Goal: Communication & Community: Answer question/provide support

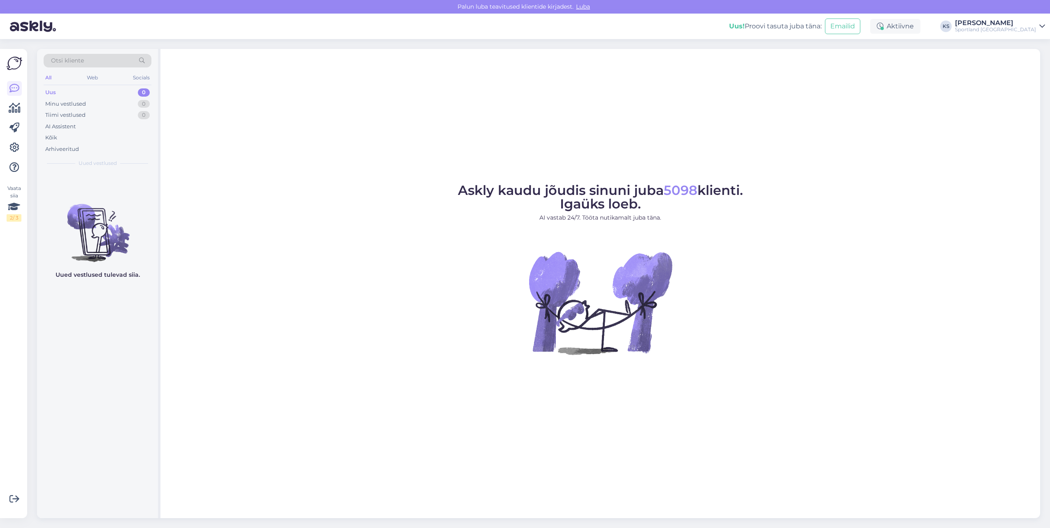
click at [1006, 26] on div "[PERSON_NAME]" at bounding box center [995, 23] width 81 height 7
click at [1033, 63] on button "Ava" at bounding box center [1030, 63] width 18 height 13
click at [1025, 30] on div "Sportland [GEOGRAPHIC_DATA]" at bounding box center [995, 29] width 81 height 7
click at [1025, 45] on button "Ava" at bounding box center [1030, 46] width 18 height 13
click at [105, 166] on span "Uued vestlused" at bounding box center [98, 163] width 38 height 7
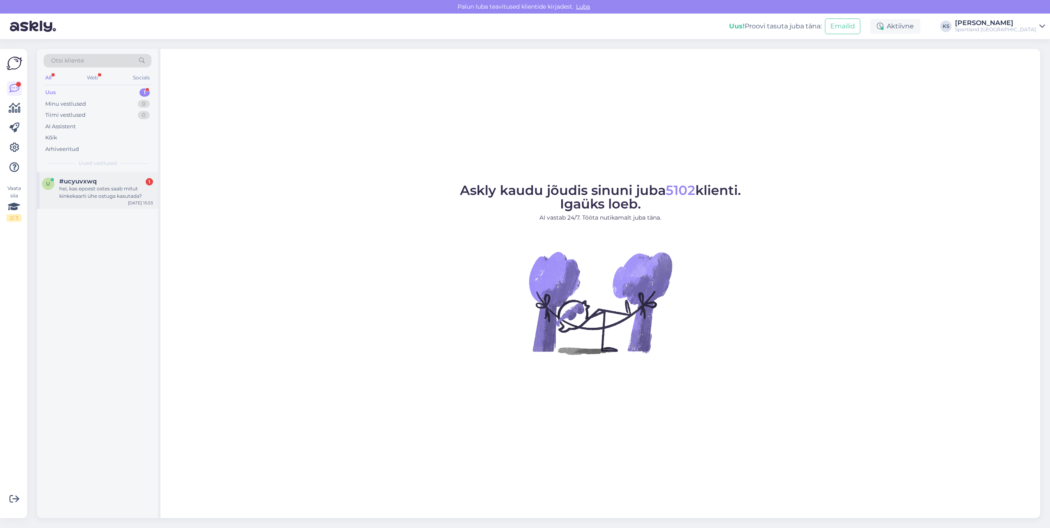
click at [120, 186] on div "hei, kas epoest ostes saab mitut kinkekaarti ühe ostuga kasutada?" at bounding box center [106, 192] width 94 height 15
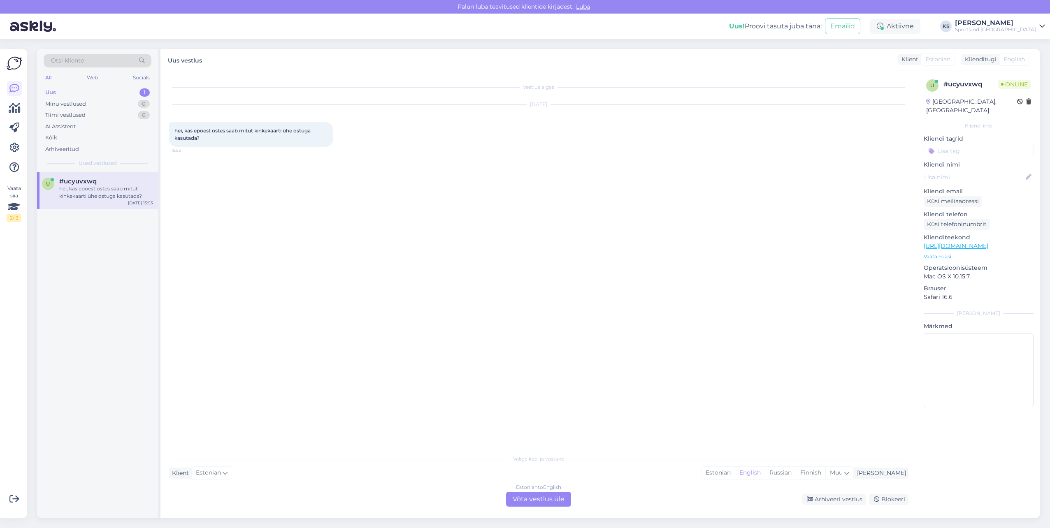
click at [753, 466] on div "Valige [PERSON_NAME] vastake Klient Estonian Mina Estonian English Russian Finn…" at bounding box center [539, 479] width 740 height 56
click at [735, 469] on div "Estonian" at bounding box center [718, 473] width 33 height 12
click at [561, 495] on div "Estonian to Estonian Võta vestlus üle" at bounding box center [538, 499] width 65 height 15
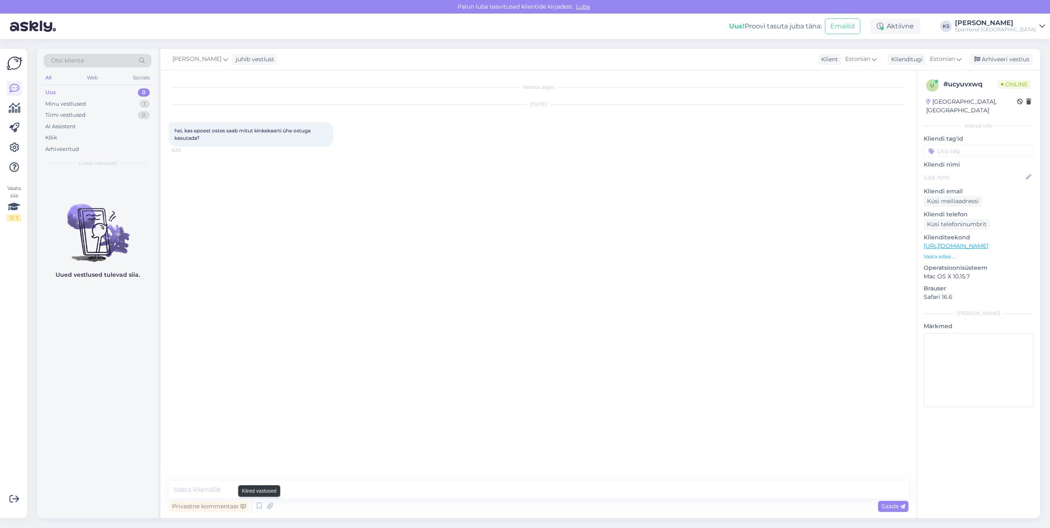
click at [261, 506] on icon at bounding box center [259, 506] width 10 height 12
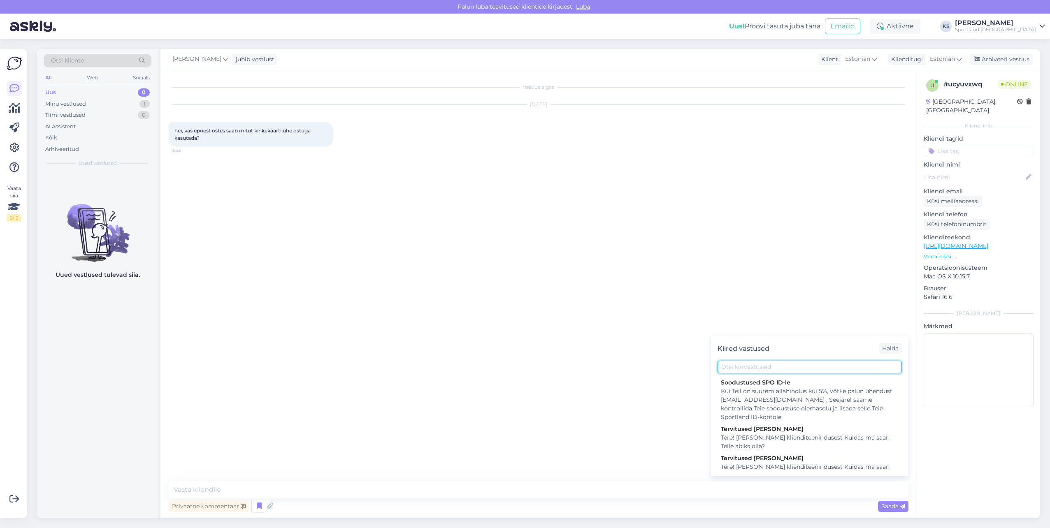
drag, startPoint x: 815, startPoint y: 367, endPoint x: 1006, endPoint y: 420, distance: 198.2
click at [821, 369] on input "text" at bounding box center [810, 367] width 184 height 13
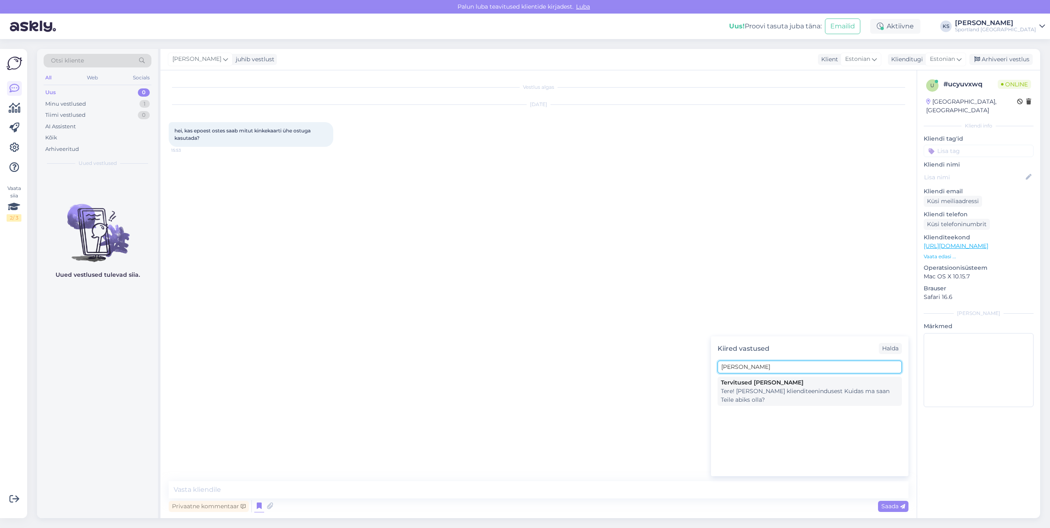
type input "[PERSON_NAME]"
click at [840, 397] on div "Tere! [PERSON_NAME] klienditeenindusest Kuidas ma saan Teile abiks olla?" at bounding box center [810, 395] width 178 height 17
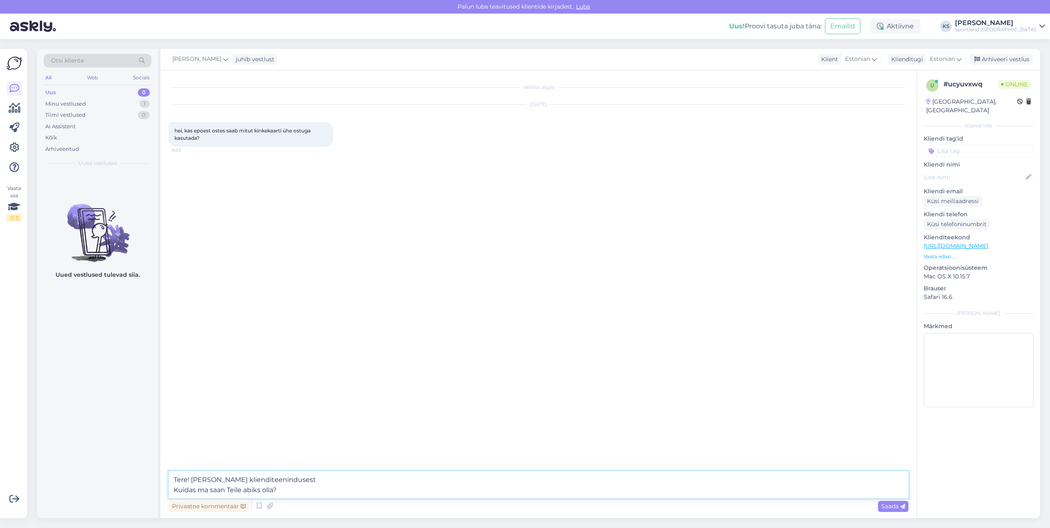
click at [232, 484] on textarea "Tere! [PERSON_NAME] klienditeenindusest Kuidas ma saan Teile abiks olla?" at bounding box center [539, 485] width 740 height 27
click at [229, 487] on textarea "Tere! [PERSON_NAME] klienditeenindusest Kuidas ma saan Teile abiks olla?" at bounding box center [539, 485] width 740 height 27
click at [228, 487] on textarea "Tere! [PERSON_NAME] klienditeenindusest Kuidas ma saan Teile abiks olla?" at bounding box center [539, 485] width 740 height 27
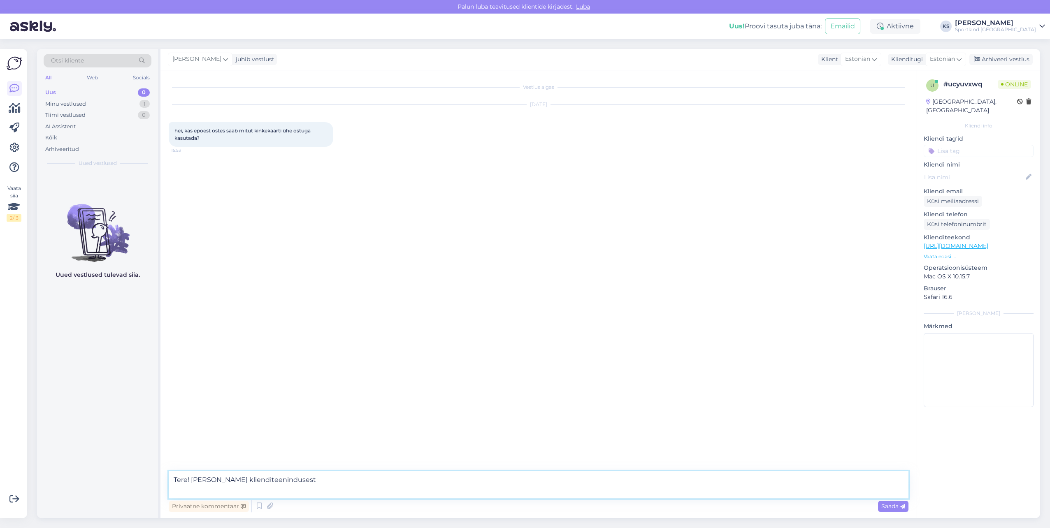
type textarea "Tere! [PERSON_NAME] klienditeenindusest"
click at [312, 494] on textarea at bounding box center [539, 489] width 740 height 17
type textarea "E"
type textarea "Korraga saab kasutada ainult 1 koodi."
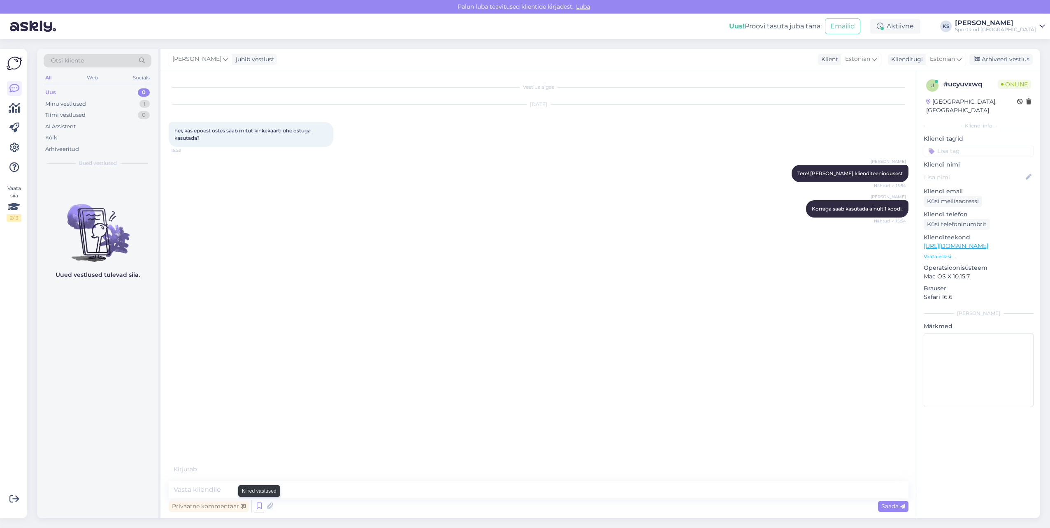
click at [255, 503] on icon at bounding box center [259, 506] width 10 height 12
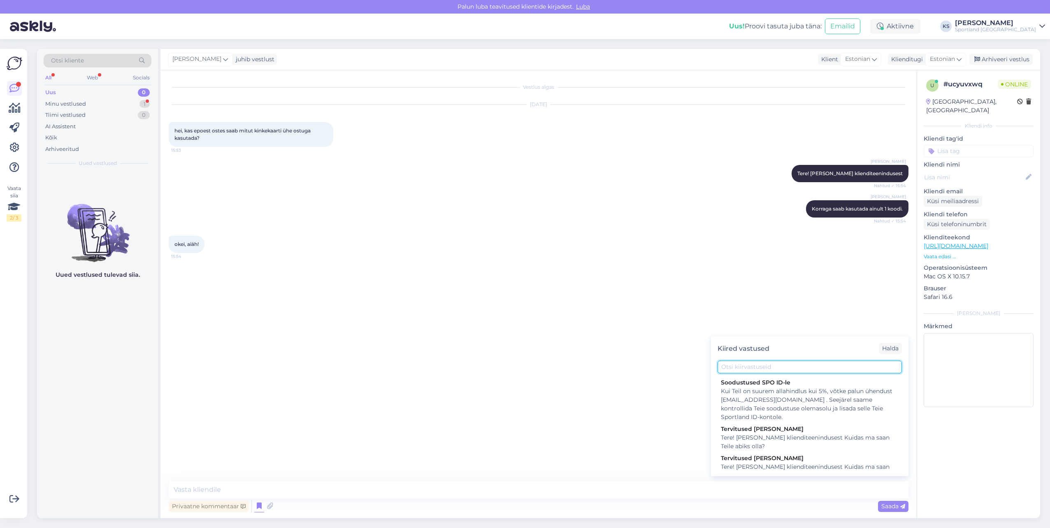
click at [736, 368] on input "text" at bounding box center [810, 367] width 184 height 13
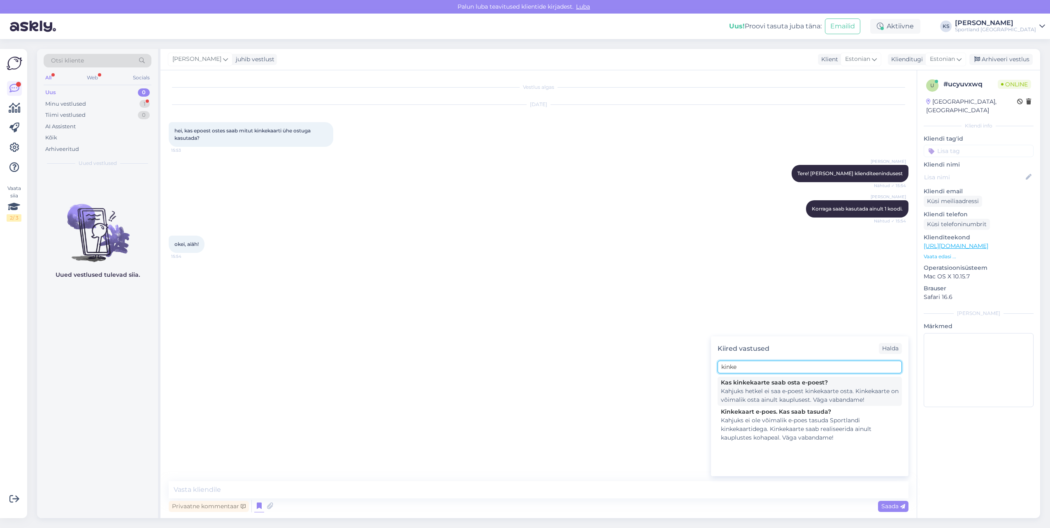
type input "kinke"
click at [807, 393] on div "Kahjuks hetkel ei saa e-poest kinkekaarte osta. Kinkekaarte on võimalik osta ai…" at bounding box center [810, 395] width 178 height 17
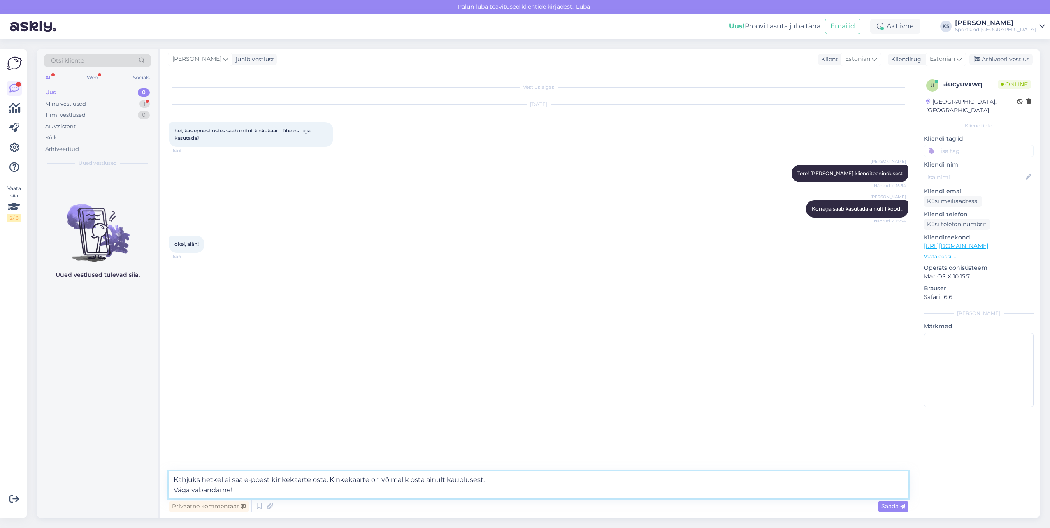
click at [250, 489] on textarea "Kahjuks hetkel ei saa e-poest kinkekaarte osta. Kinkekaarte on võimalik osta ai…" at bounding box center [539, 485] width 740 height 27
drag, startPoint x: 250, startPoint y: 489, endPoint x: 151, endPoint y: 489, distance: 98.4
click at [151, 489] on div "Otsi kliente All Web Socials Uus 0 Minu vestlused 1 Tiimi vestlused 0 AI Assist…" at bounding box center [538, 284] width 1003 height 470
click at [361, 487] on textarea "Kahjuks hetkel ei saa e-poest kinkekaarte osta. Kinkekaarte on võimalik osta ai…" at bounding box center [539, 485] width 740 height 27
drag, startPoint x: 496, startPoint y: 483, endPoint x: 304, endPoint y: 484, distance: 192.2
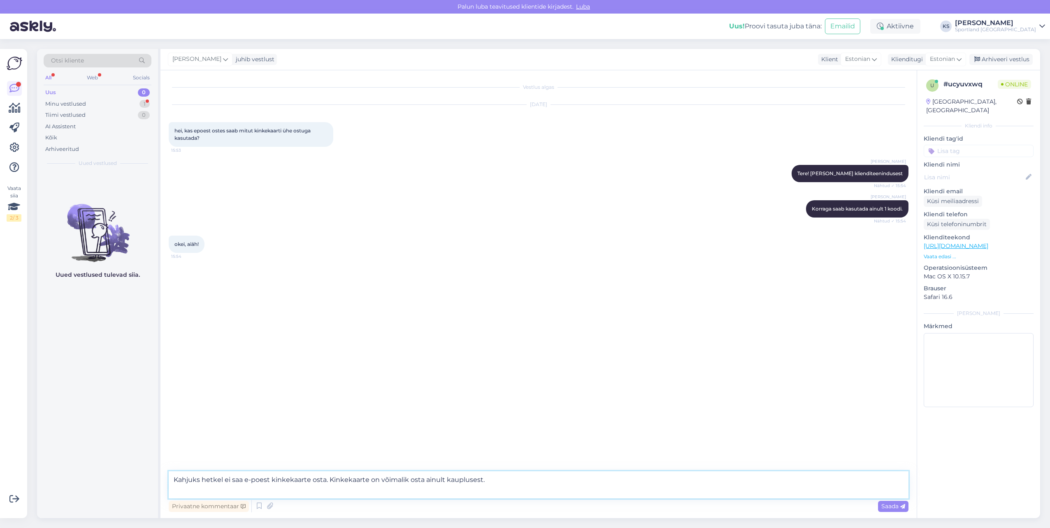
click at [304, 484] on textarea "Kahjuks hetkel ei saa e-poest kinkekaarte osta. Kinkekaarte on võimalik osta ai…" at bounding box center [539, 485] width 740 height 27
click at [216, 482] on textarea "Kahjuks hetkel ei saa e-poest kinkekaardiga tasuda ostu eest." at bounding box center [539, 485] width 740 height 27
type textarea "Kahjuks ei saa e-poest kinkekaardiga tasuda ostu eest."
click at [383, 485] on textarea "Kahjuks ei saa e-poest kinkekaardiga tasuda ostu eest." at bounding box center [539, 485] width 740 height 27
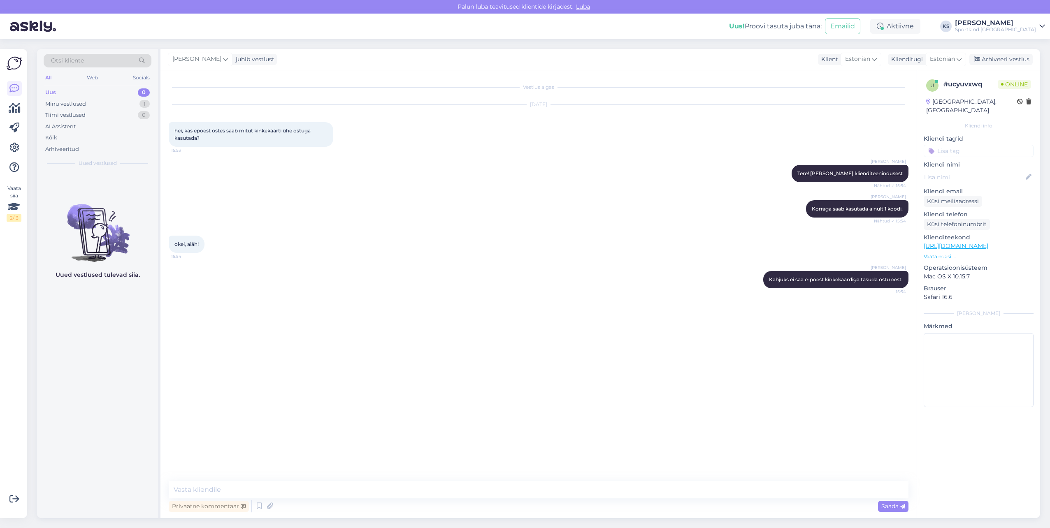
click at [953, 145] on input at bounding box center [979, 151] width 110 height 12
type input "kinkekaa"
click at [973, 180] on span "kinkekaart (e-poes)" at bounding box center [978, 182] width 47 height 5
click at [632, 489] on textarea at bounding box center [539, 489] width 740 height 17
type textarea "Kas ma saan teile hetkel veel abiks olla?"
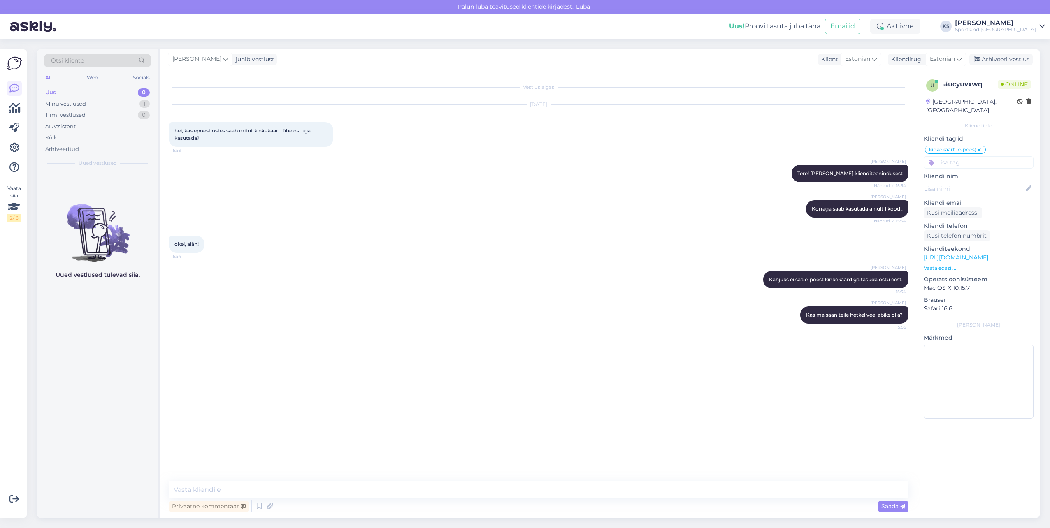
click at [1008, 53] on div "[PERSON_NAME] juhib vestlust Klient [DEMOGRAPHIC_DATA] Klienditugi [DEMOGRAPHIC…" at bounding box center [600, 59] width 880 height 21
click at [1011, 57] on div "Arhiveeri vestlus" at bounding box center [1001, 59] width 63 height 11
